Goal: Transaction & Acquisition: Obtain resource

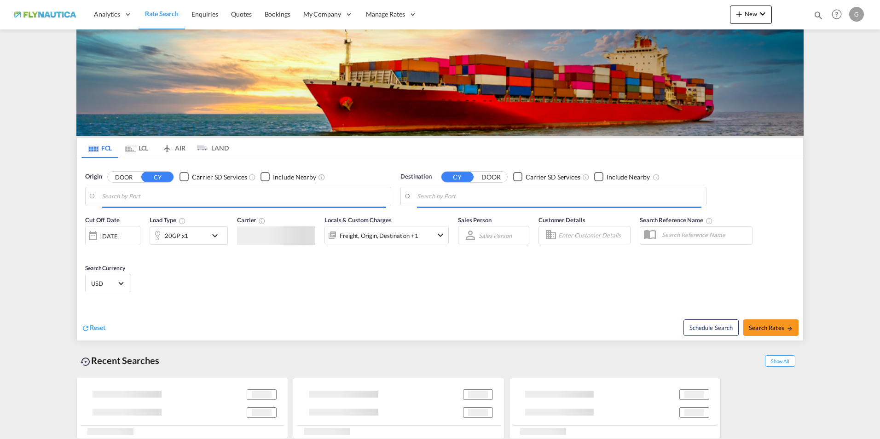
type input "[GEOGRAPHIC_DATA], [GEOGRAPHIC_DATA]"
type input "Jeddah, SAJED"
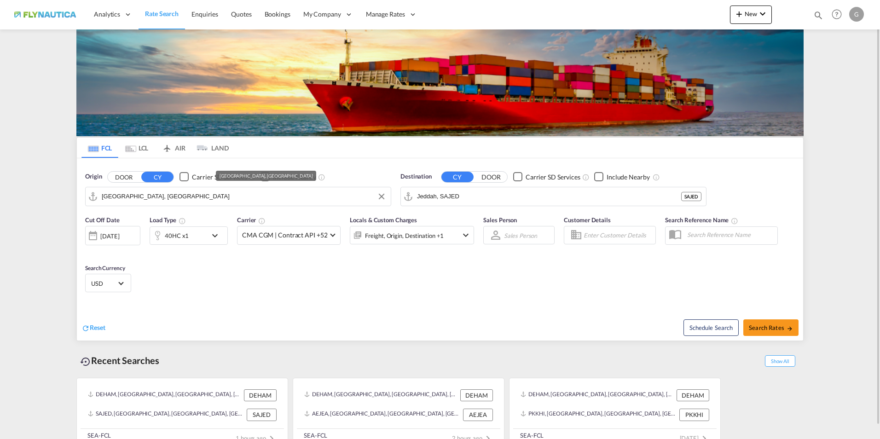
click at [149, 198] on input "[GEOGRAPHIC_DATA], [GEOGRAPHIC_DATA]" at bounding box center [244, 197] width 284 height 14
click at [433, 191] on input "Jeddah, SAJED" at bounding box center [559, 197] width 284 height 14
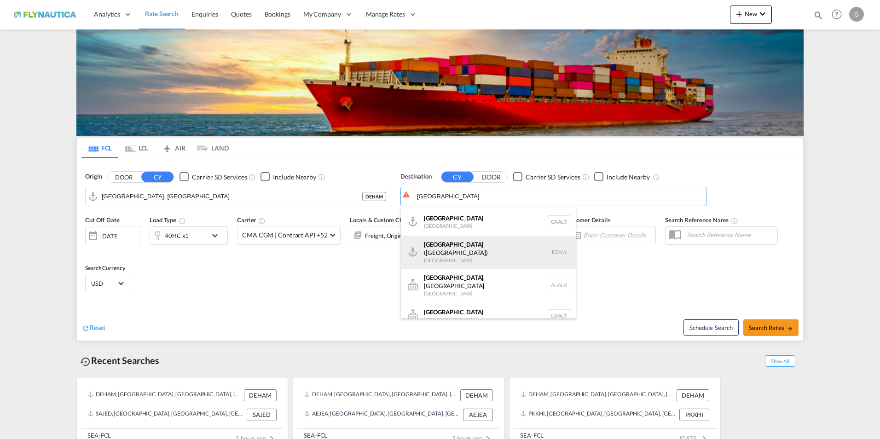
click at [496, 247] on div "Alexandria ([GEOGRAPHIC_DATA]) [GEOGRAPHIC_DATA] EGALY" at bounding box center [488, 252] width 175 height 33
type input "Alexandria ([GEOGRAPHIC_DATA]), EGALY"
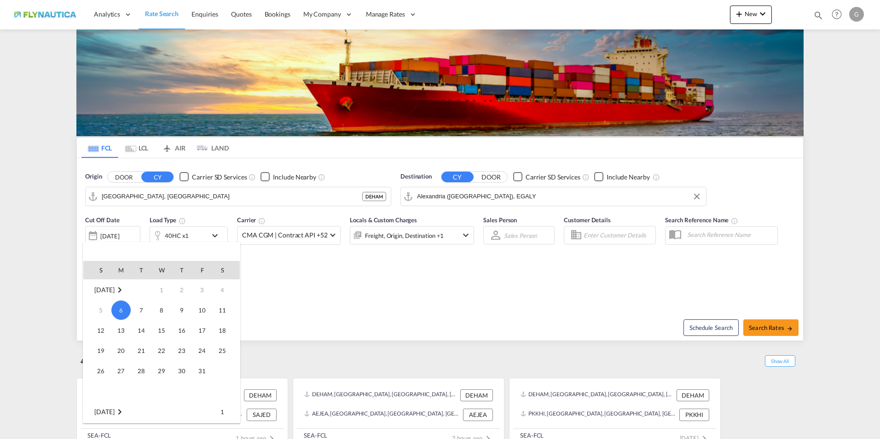
click at [358, 294] on div at bounding box center [440, 219] width 880 height 439
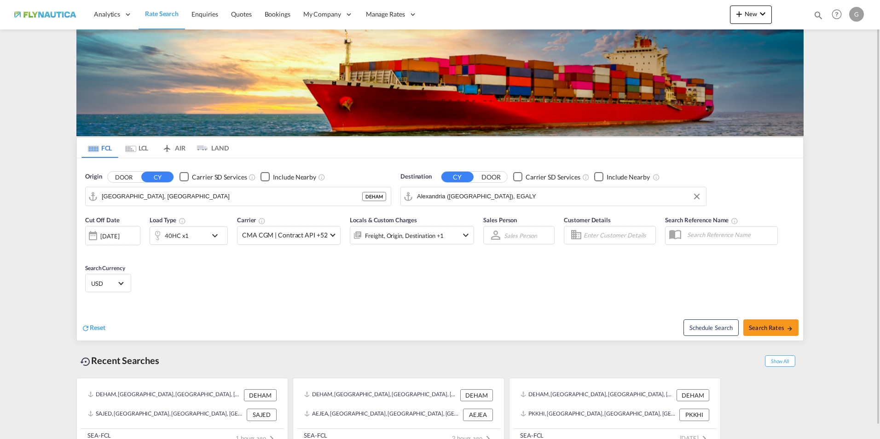
click at [220, 235] on md-icon "icon-chevron-down" at bounding box center [217, 235] width 16 height 11
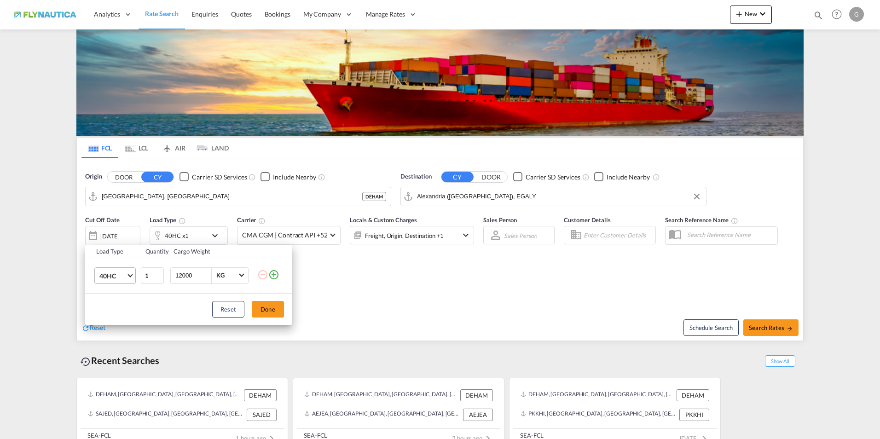
click at [129, 278] on md-select-value "40HC" at bounding box center [116, 276] width 37 height 16
click at [126, 231] on md-option "20GP" at bounding box center [123, 231] width 63 height 22
click at [188, 277] on input "12000" at bounding box center [192, 276] width 37 height 16
type input "20000"
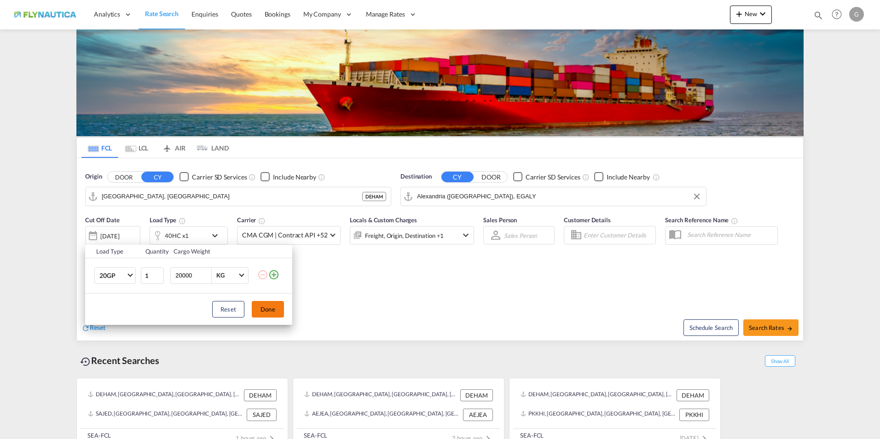
click at [274, 311] on button "Done" at bounding box center [268, 309] width 32 height 17
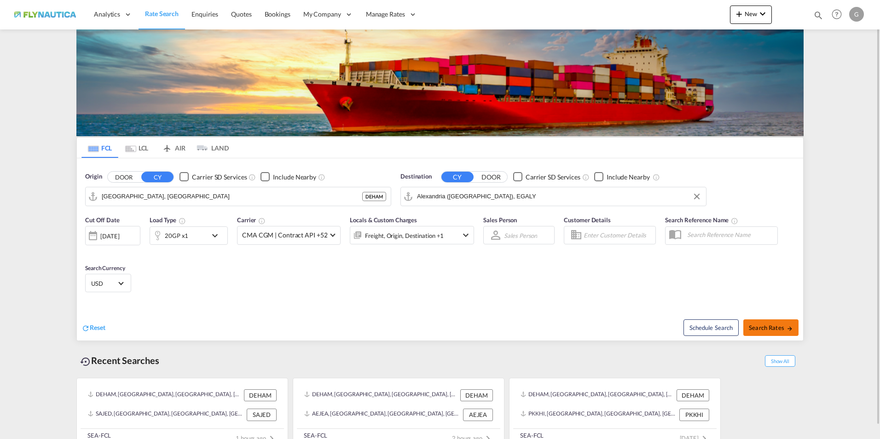
click at [776, 334] on button "Search Rates" at bounding box center [770, 327] width 55 height 17
type input "DEHAM to EGALY / [DATE]"
